Goal: Information Seeking & Learning: Find specific fact

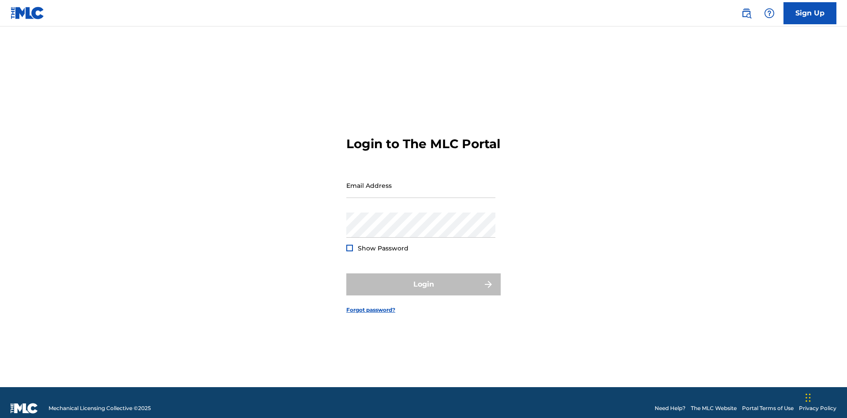
scroll to position [11, 0]
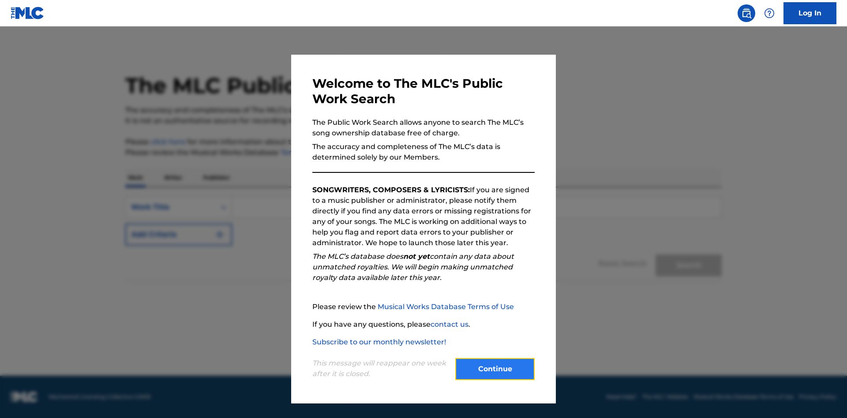
click at [495, 369] on button "Continue" at bounding box center [494, 369] width 79 height 22
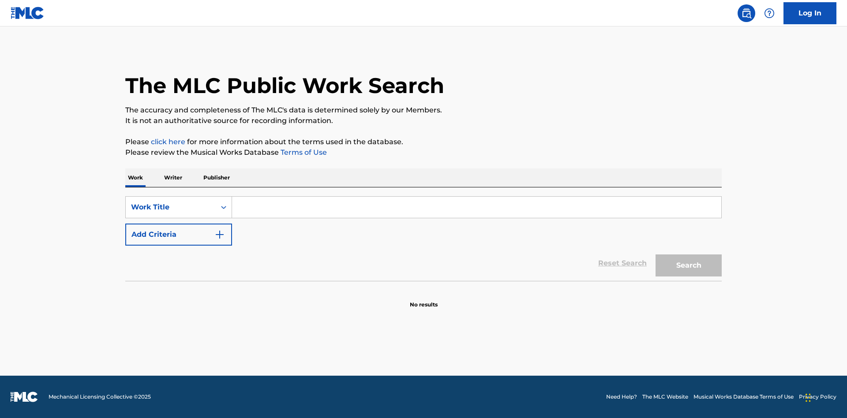
click at [173, 178] on p "Writer" at bounding box center [172, 178] width 23 height 19
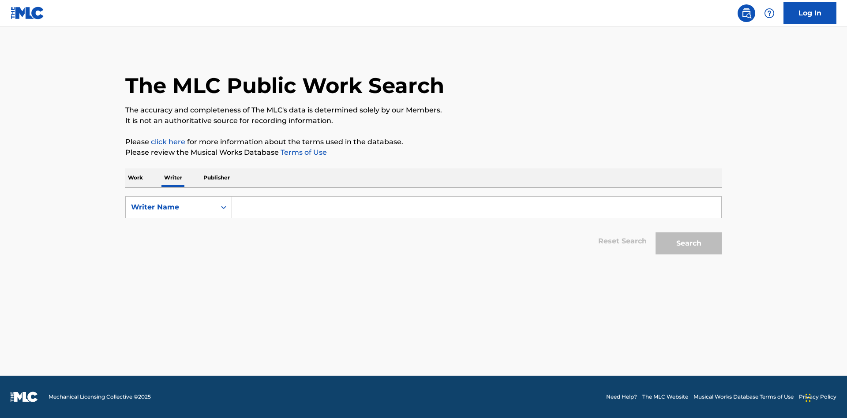
click at [476, 207] on input "Search Form" at bounding box center [476, 207] width 489 height 21
type input "DRAACO DALLAS AVENTURA"
click at [689, 244] on button "Search" at bounding box center [689, 243] width 66 height 22
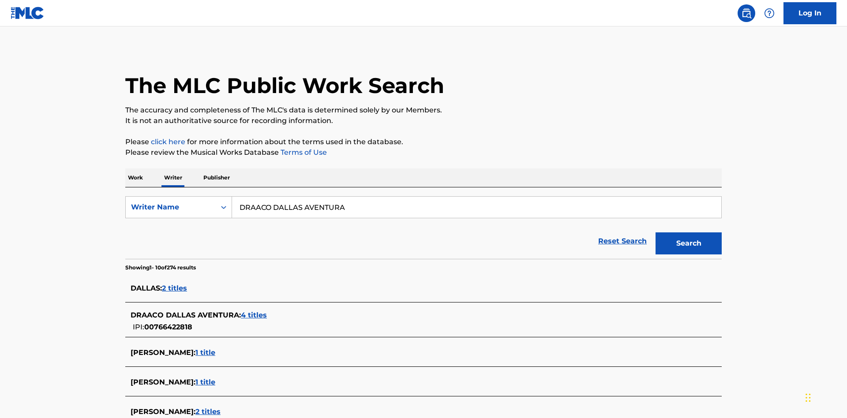
click at [255, 311] on span "4 titles" at bounding box center [254, 315] width 26 height 8
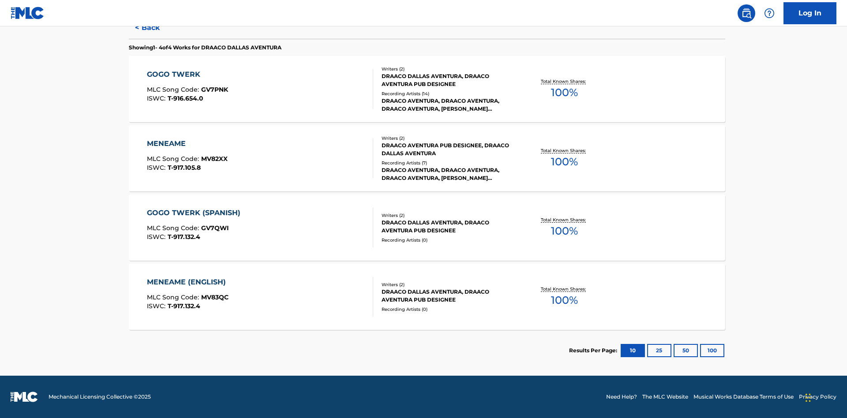
scroll to position [242, 0]
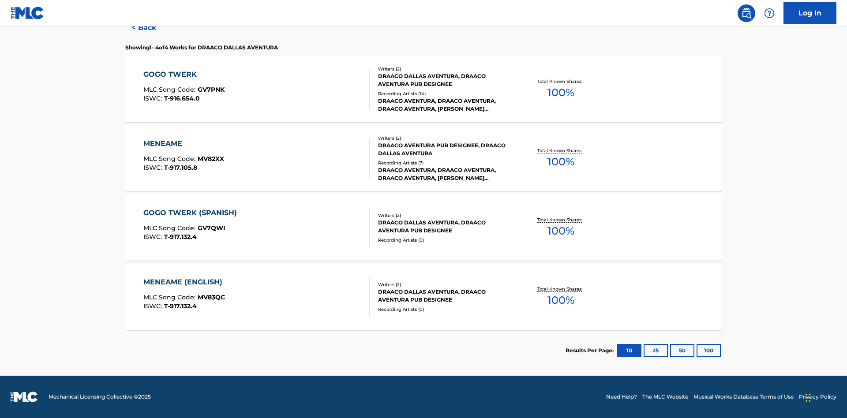
click at [183, 144] on div "MENEAME" at bounding box center [183, 144] width 81 height 11
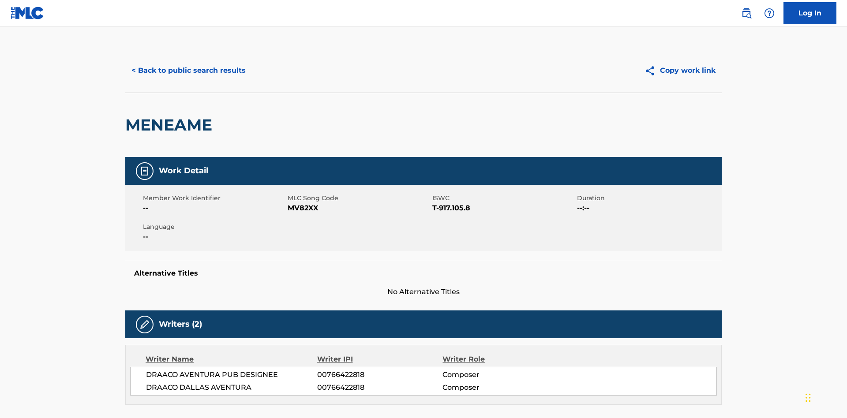
scroll to position [150, 0]
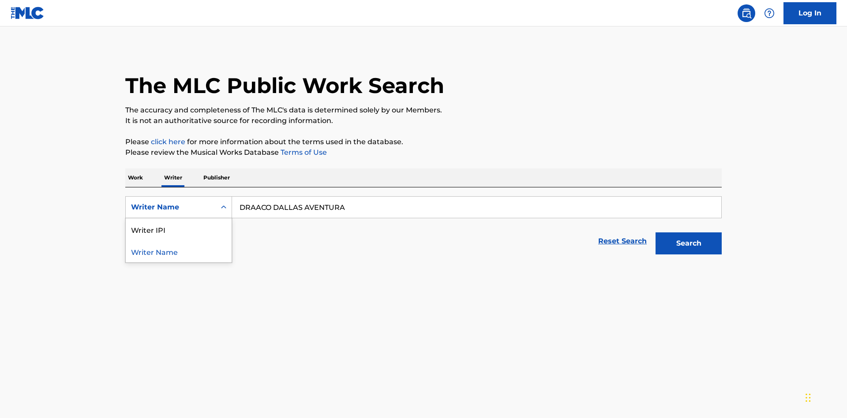
scroll to position [146, 0]
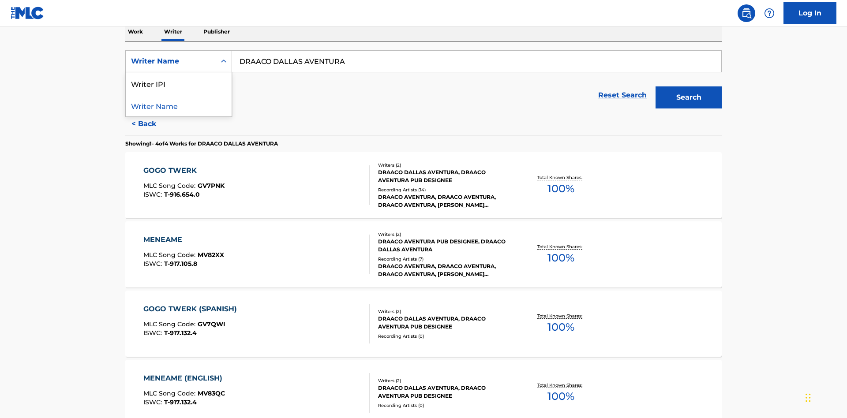
click at [179, 83] on div "Writer IPI" at bounding box center [179, 83] width 106 height 22
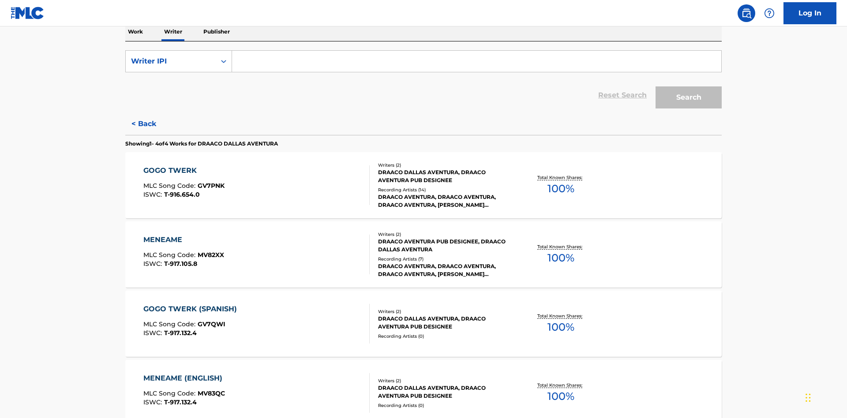
scroll to position [144, 0]
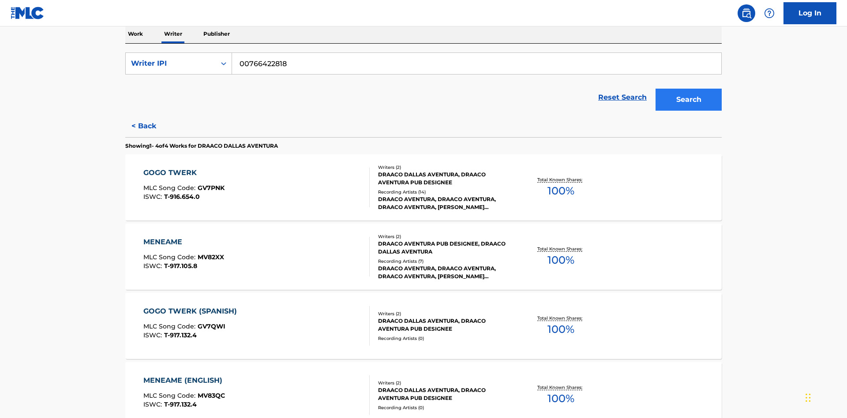
type input "00766422818"
click at [689, 89] on button "Search" at bounding box center [689, 100] width 66 height 22
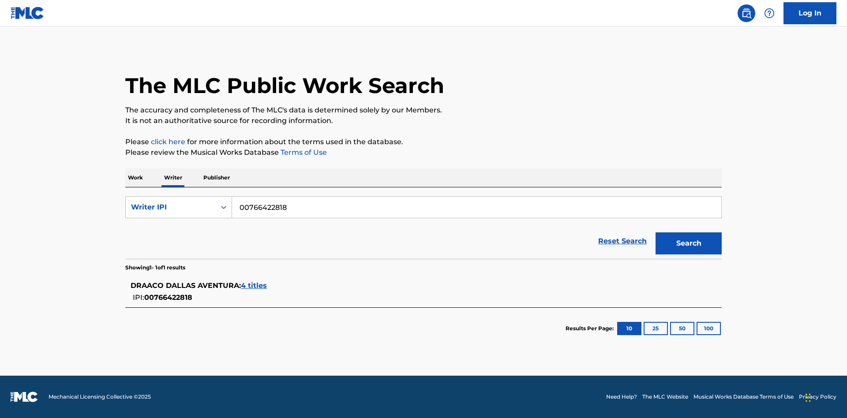
click at [255, 286] on span "4 titles" at bounding box center [254, 285] width 26 height 8
